Goal: Information Seeking & Learning: Compare options

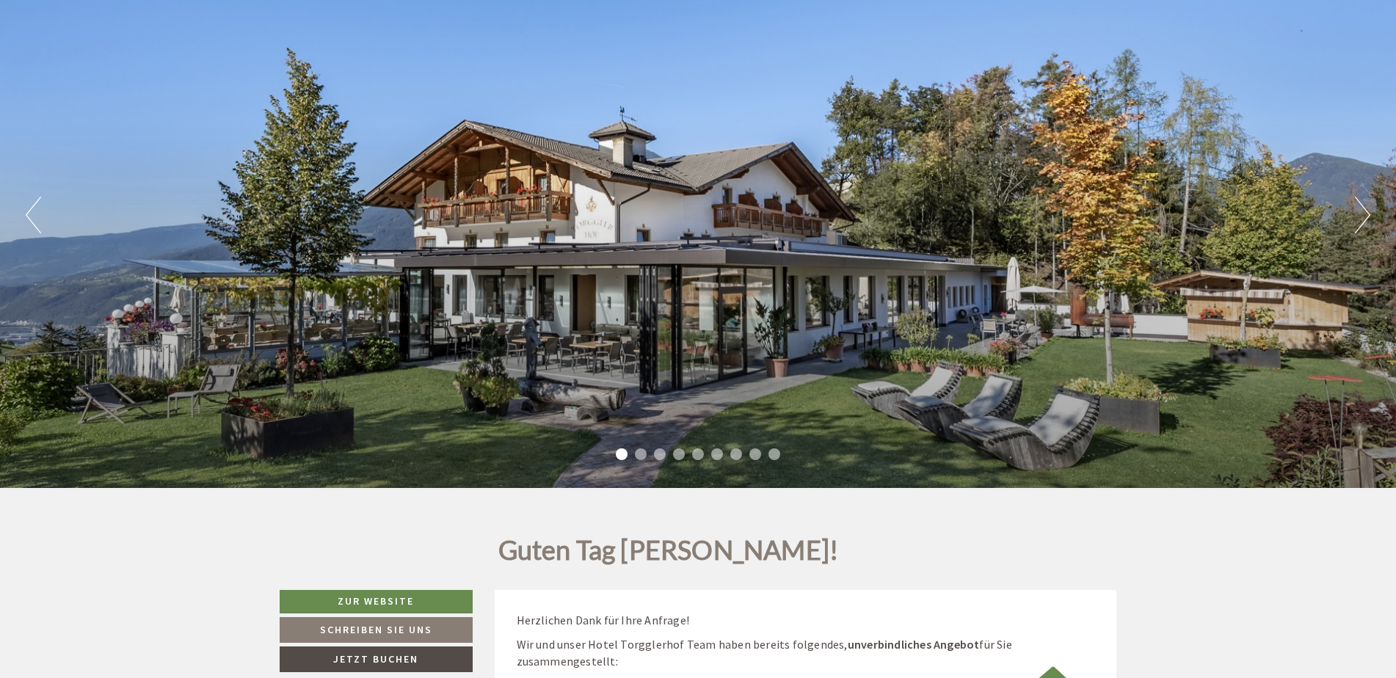
scroll to position [587, 0]
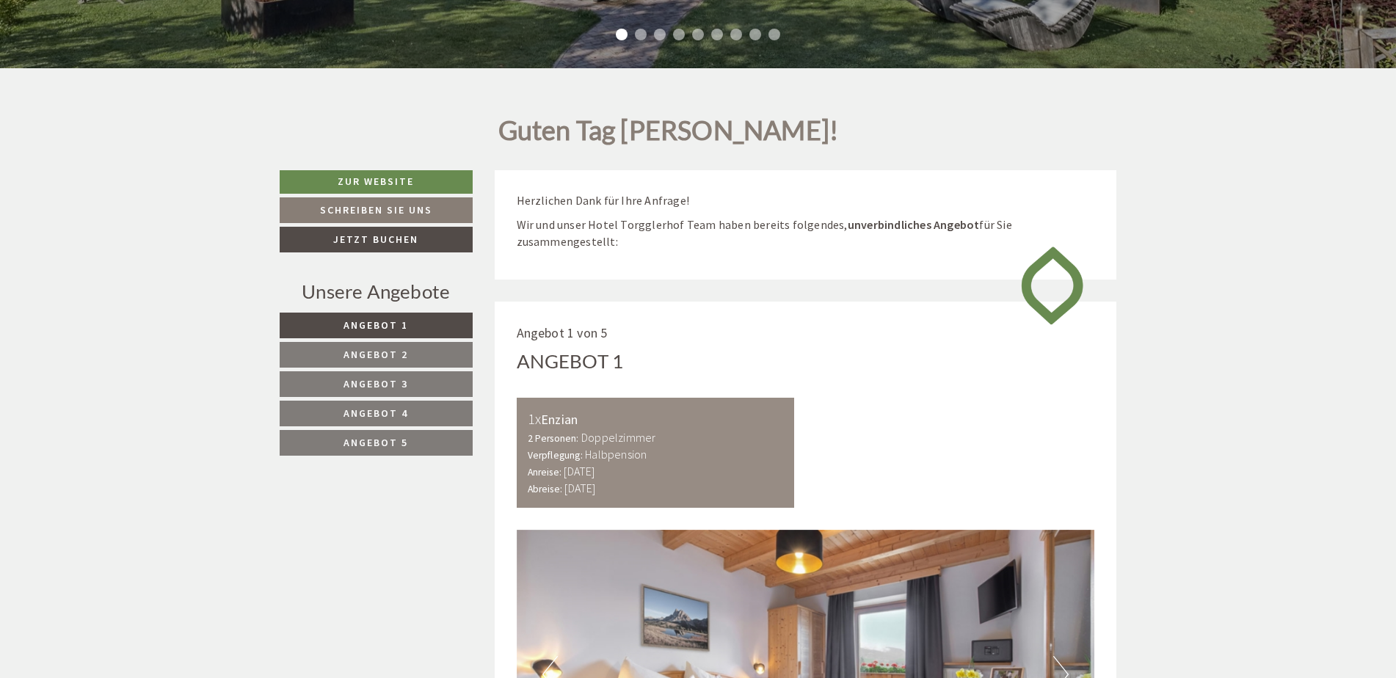
click at [389, 353] on span "Angebot 2" at bounding box center [375, 354] width 65 height 13
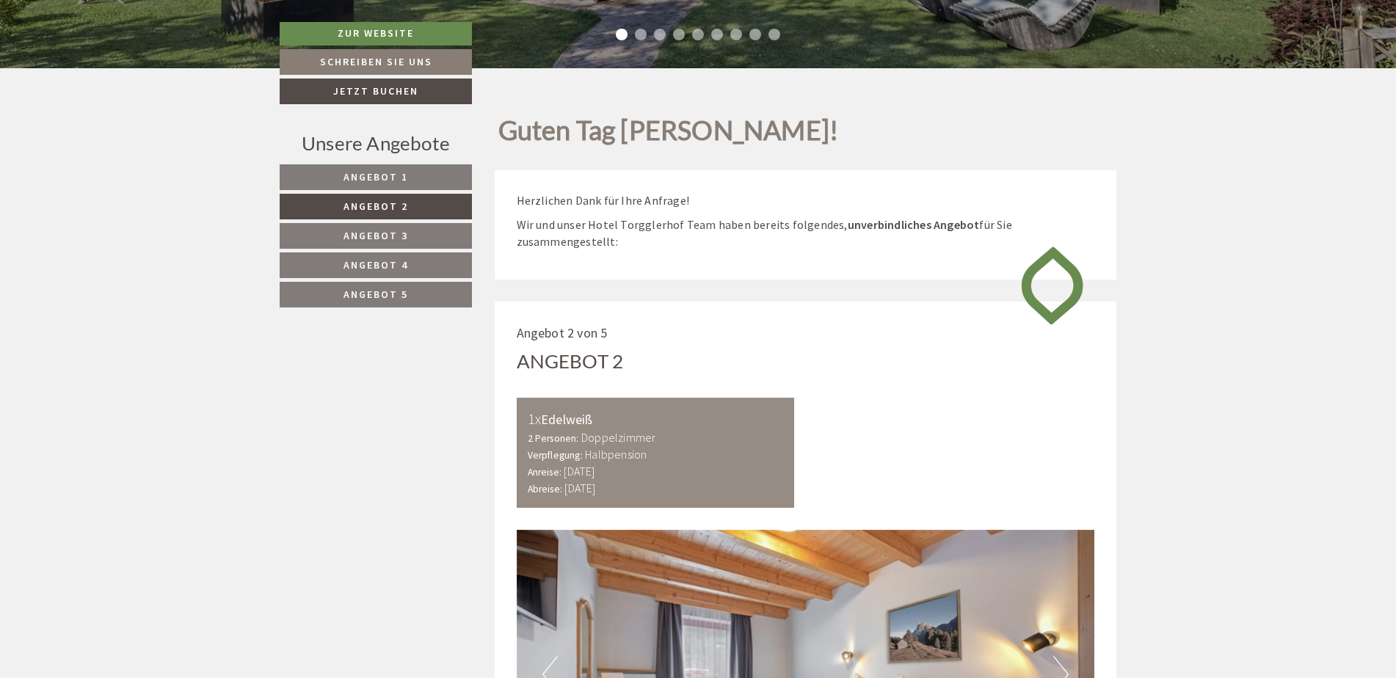
scroll to position [889, 0]
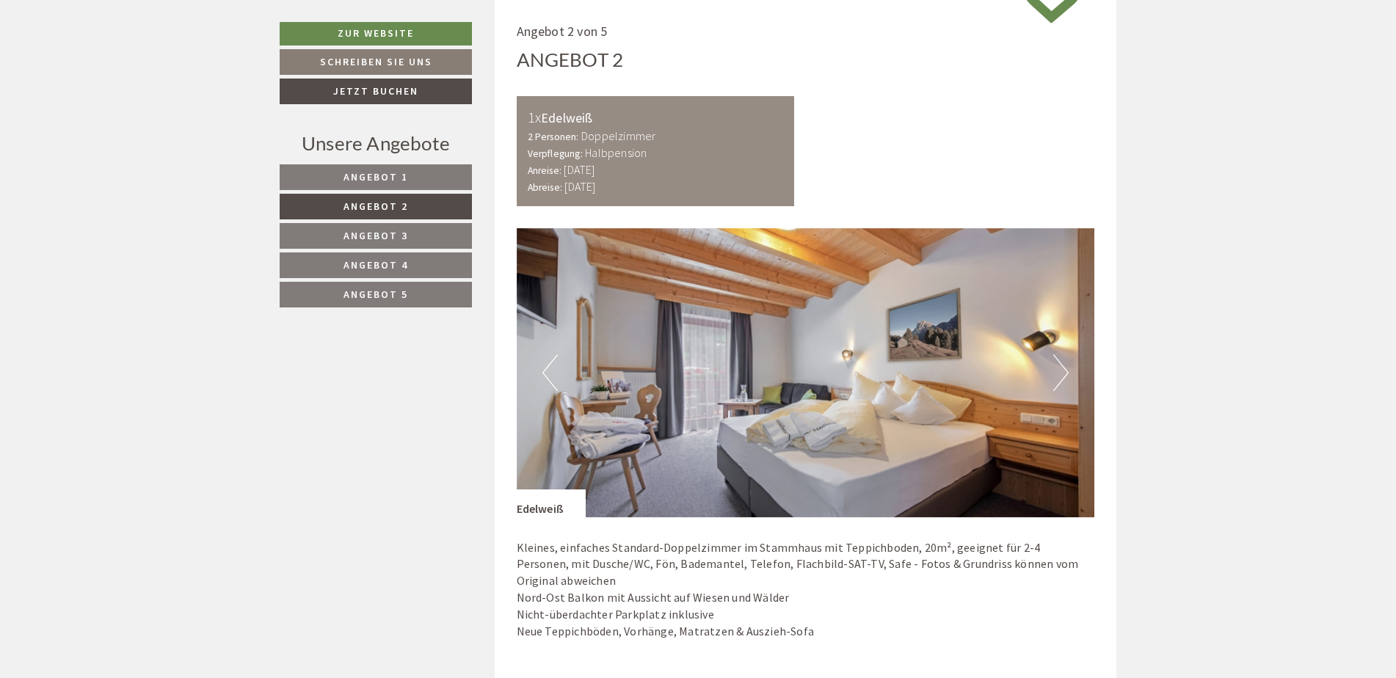
click at [415, 238] on link "Angebot 3" at bounding box center [376, 236] width 192 height 26
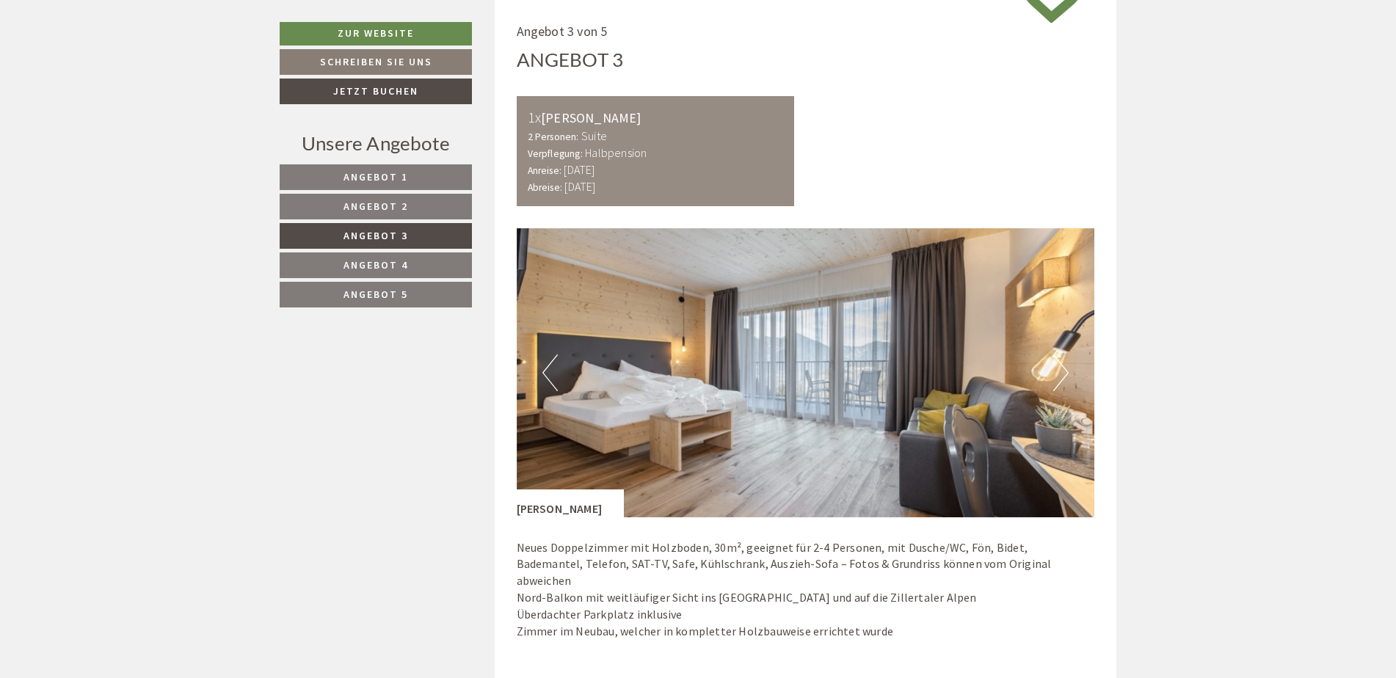
click at [407, 211] on span "Angebot 2" at bounding box center [375, 206] width 65 height 13
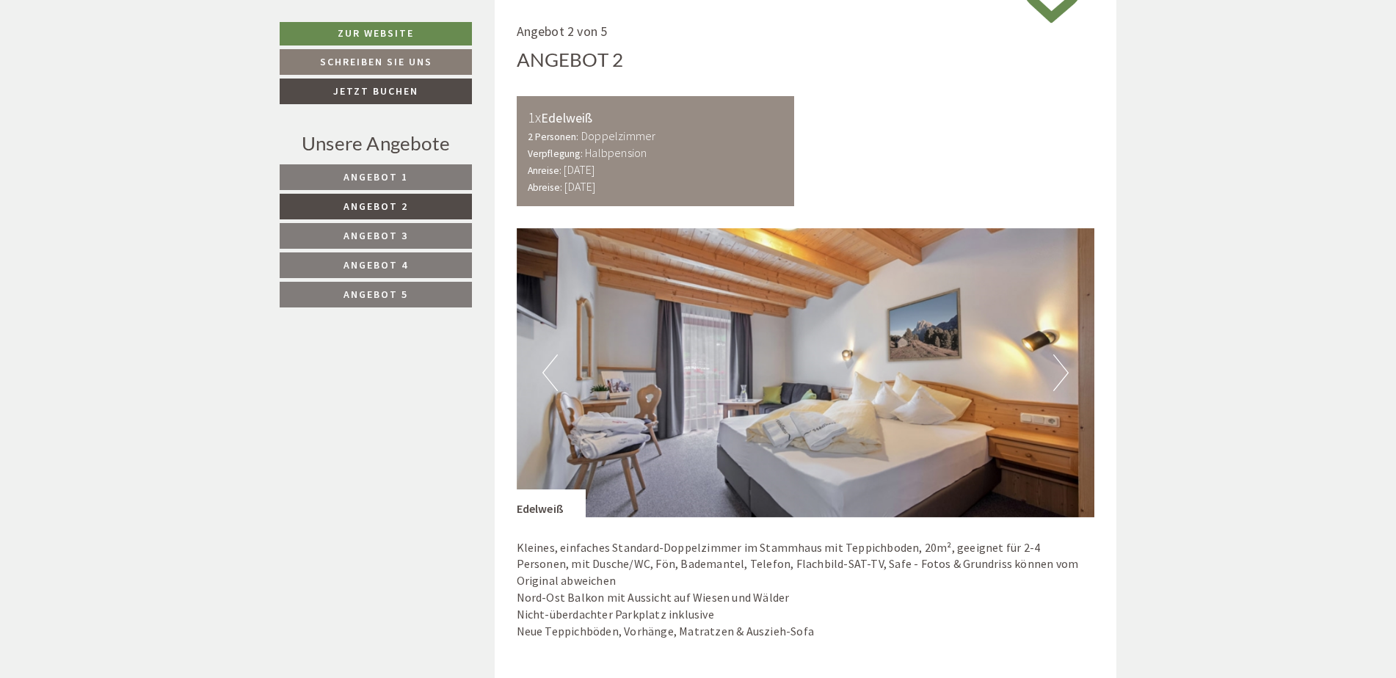
click at [403, 182] on span "Angebot 1" at bounding box center [375, 176] width 65 height 13
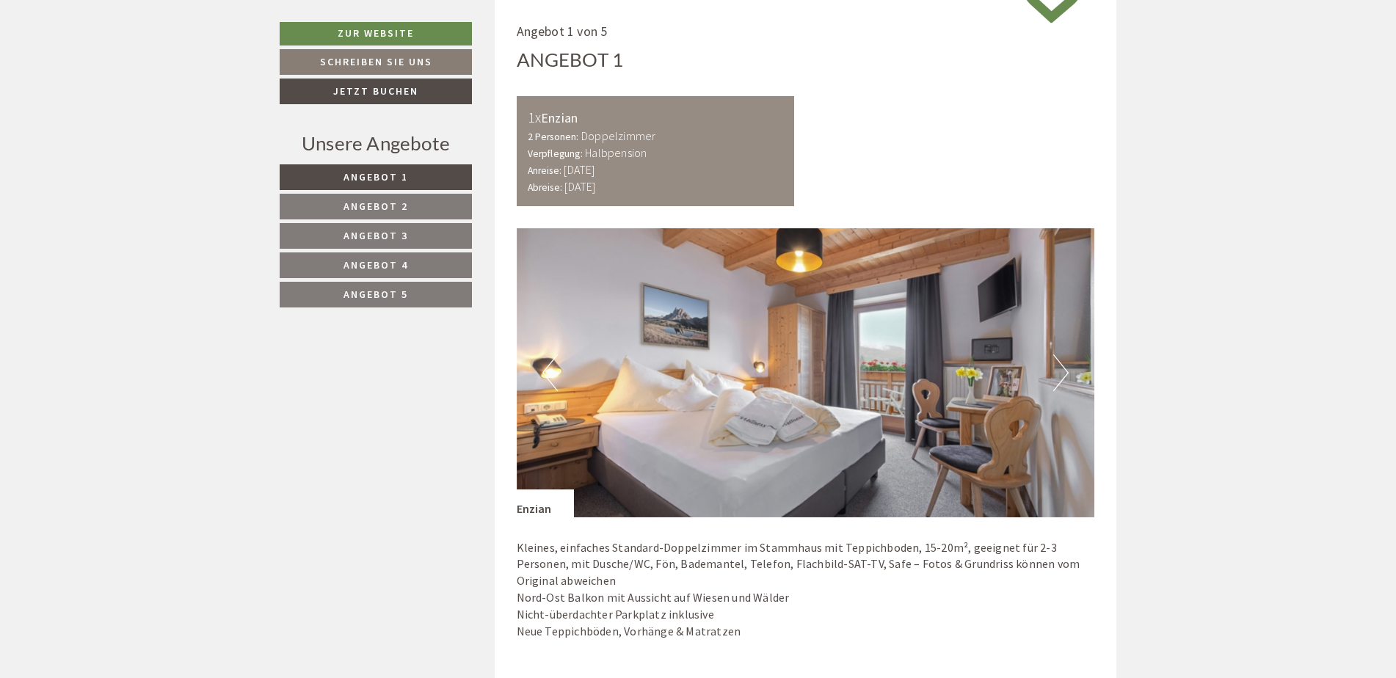
click at [404, 210] on span "Angebot 2" at bounding box center [375, 206] width 65 height 13
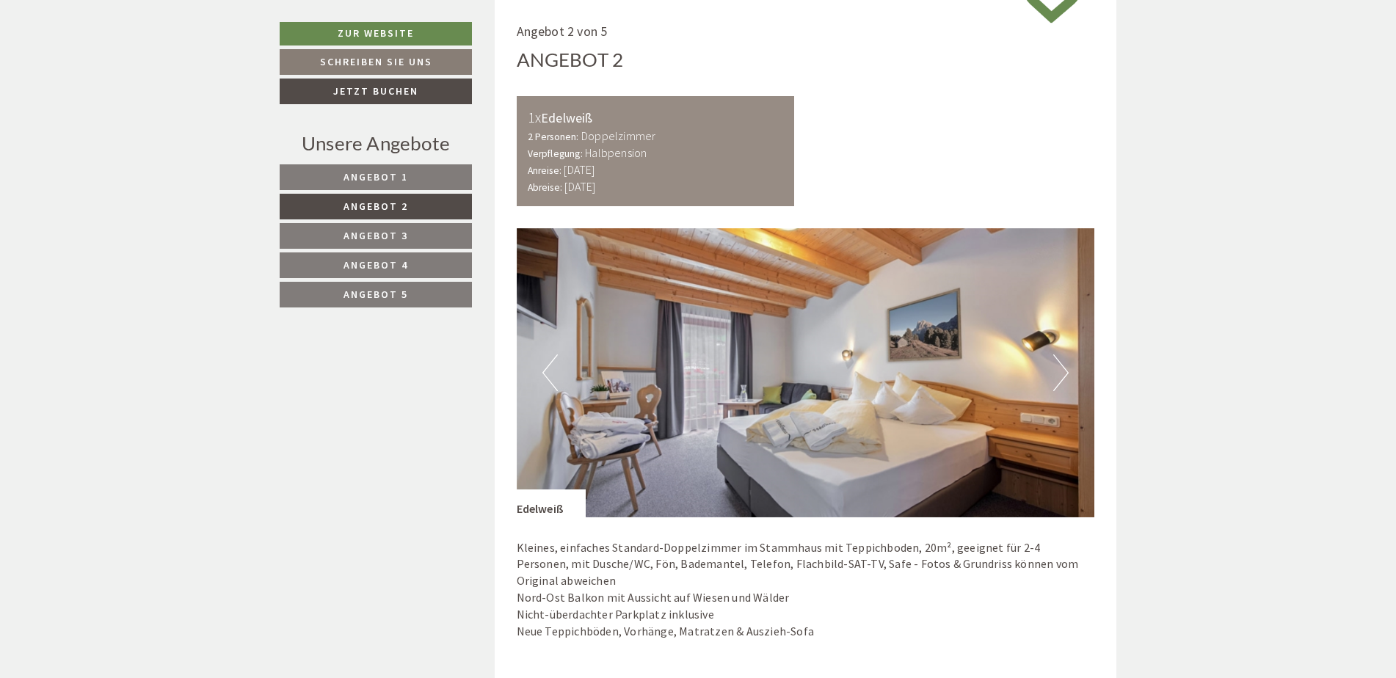
click at [401, 227] on link "Angebot 3" at bounding box center [376, 236] width 192 height 26
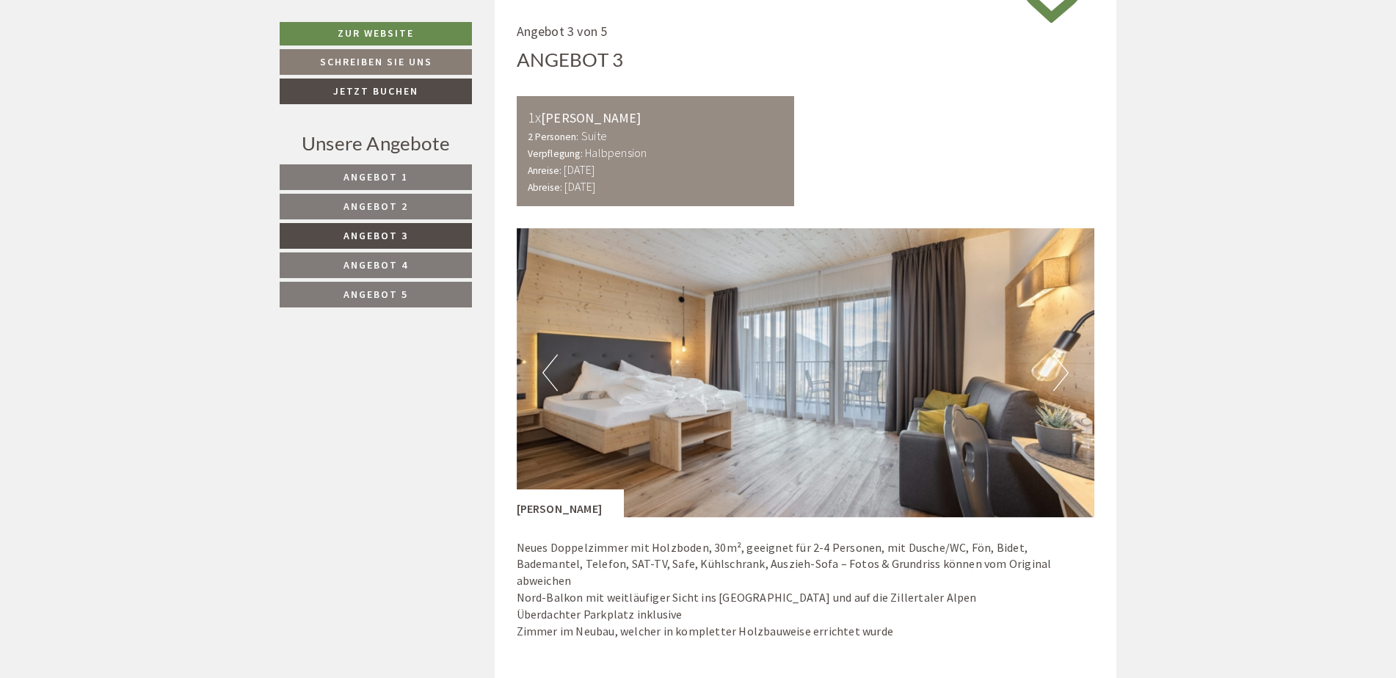
click at [400, 252] on nav "Angebot 1 Angebot 2 Angebot 3 Angebot 4 Angebot 5" at bounding box center [378, 235] width 197 height 143
click at [400, 264] on span "Angebot 4" at bounding box center [375, 264] width 65 height 13
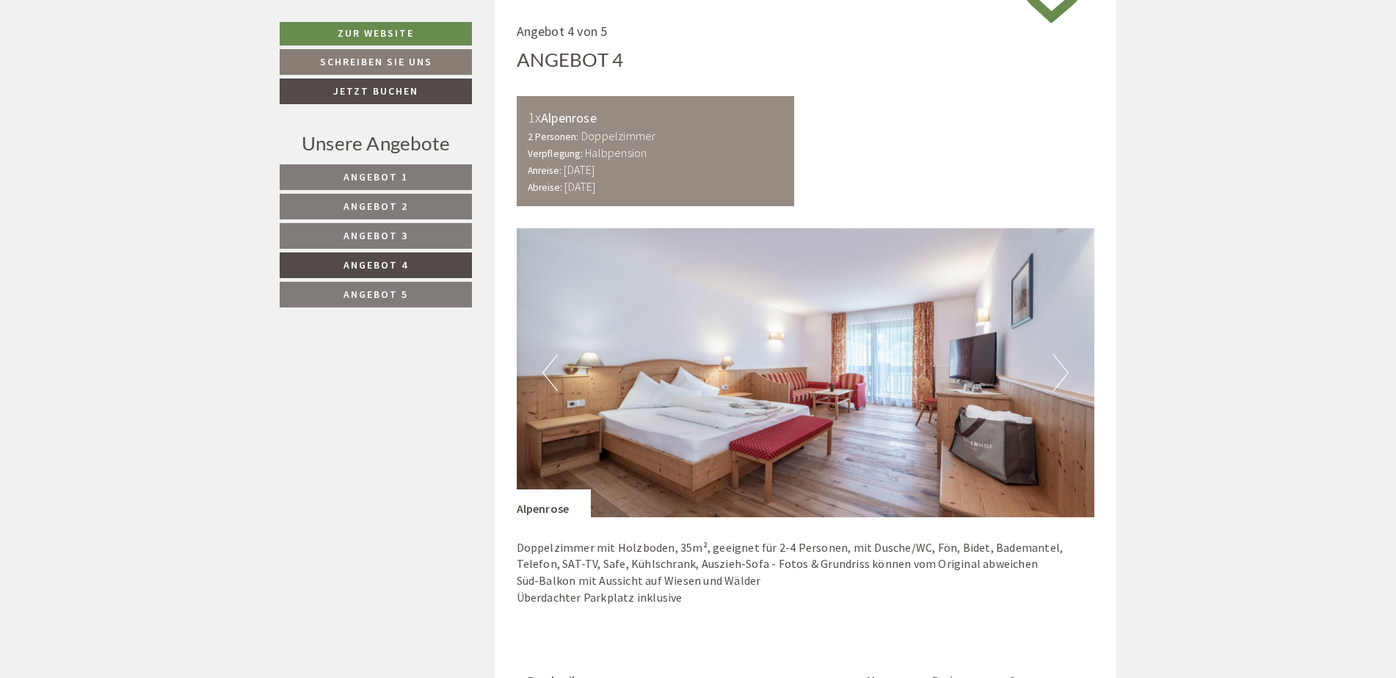
click at [399, 290] on span "Angebot 5" at bounding box center [375, 294] width 65 height 13
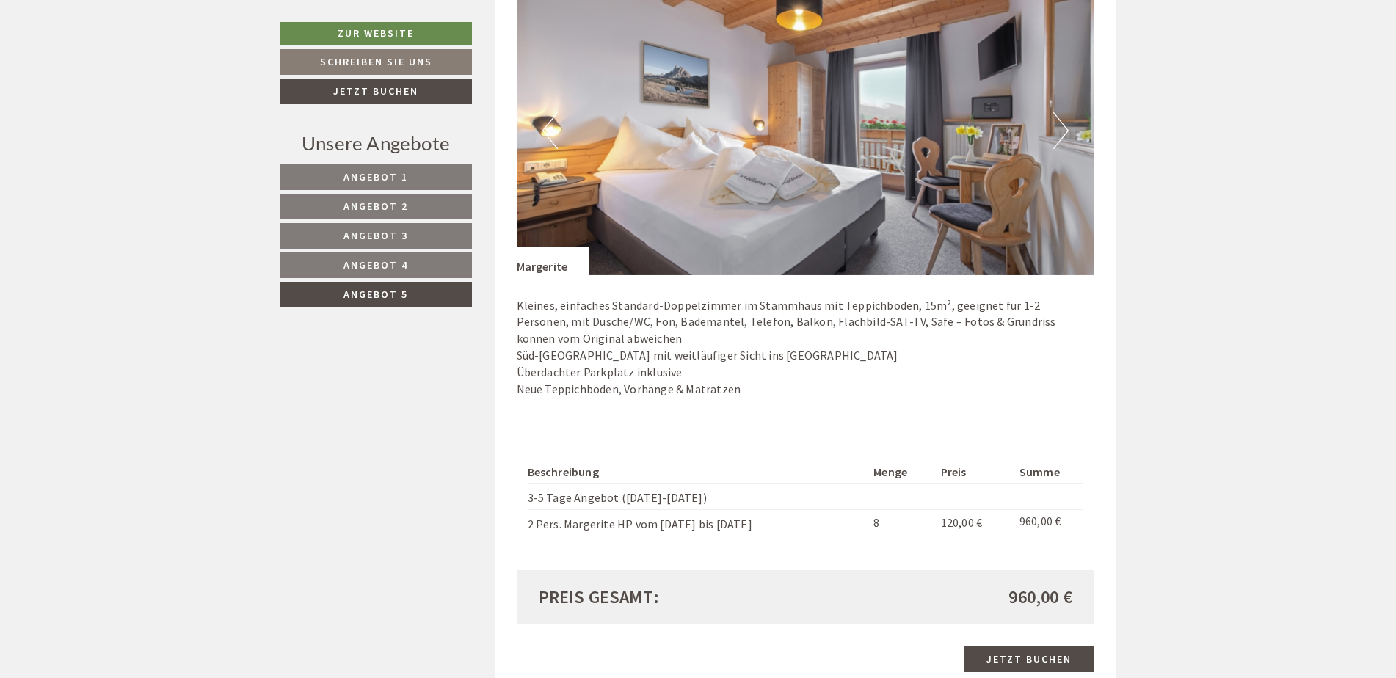
scroll to position [815, 0]
